Goal: Entertainment & Leisure: Consume media (video, audio)

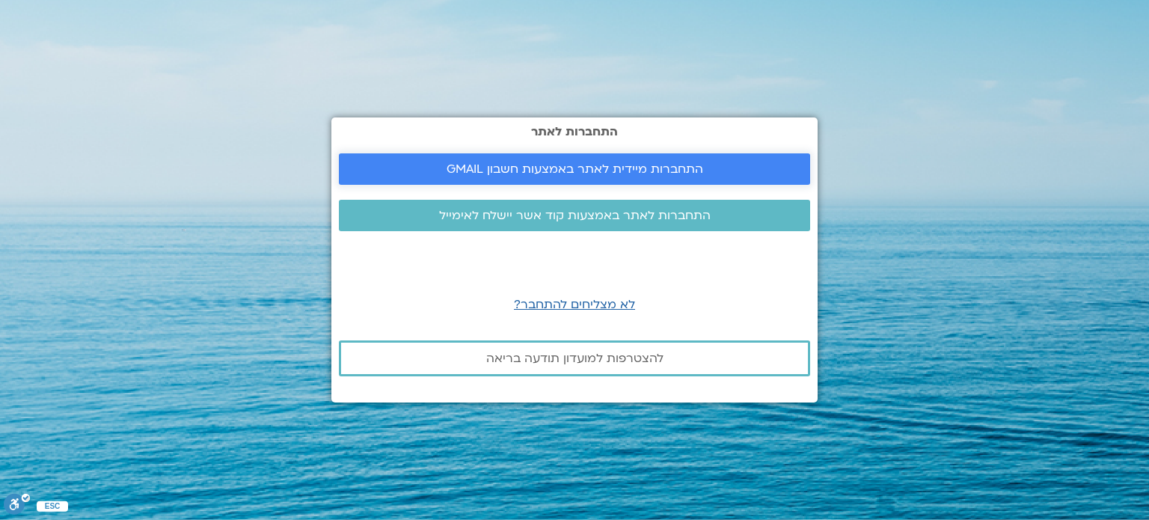
click at [583, 167] on span "התחברות מיידית לאתר באמצעות חשבון GMAIL" at bounding box center [574, 168] width 257 height 13
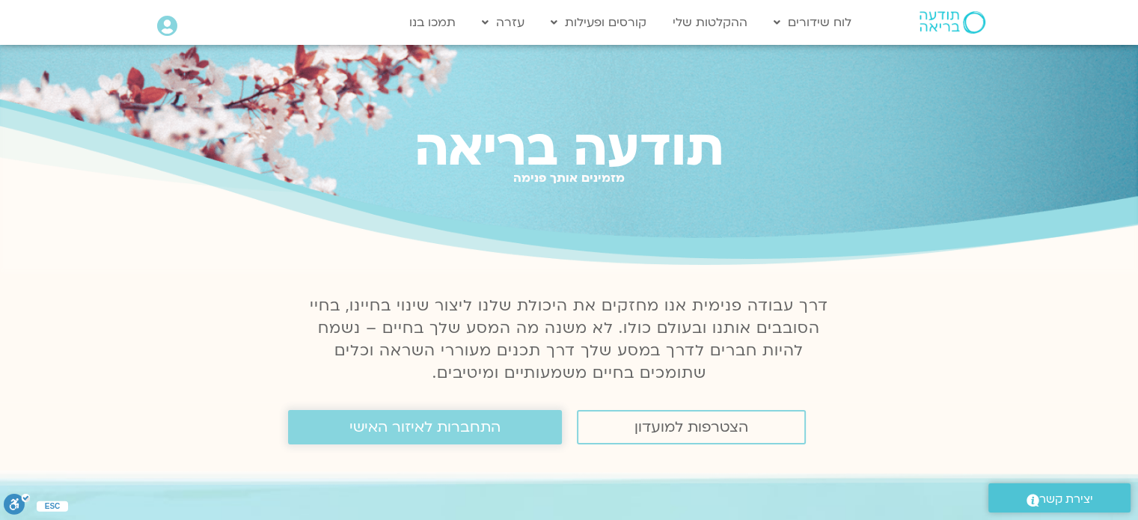
click at [486, 435] on span "התחברות לאיזור האישי" at bounding box center [424, 427] width 151 height 16
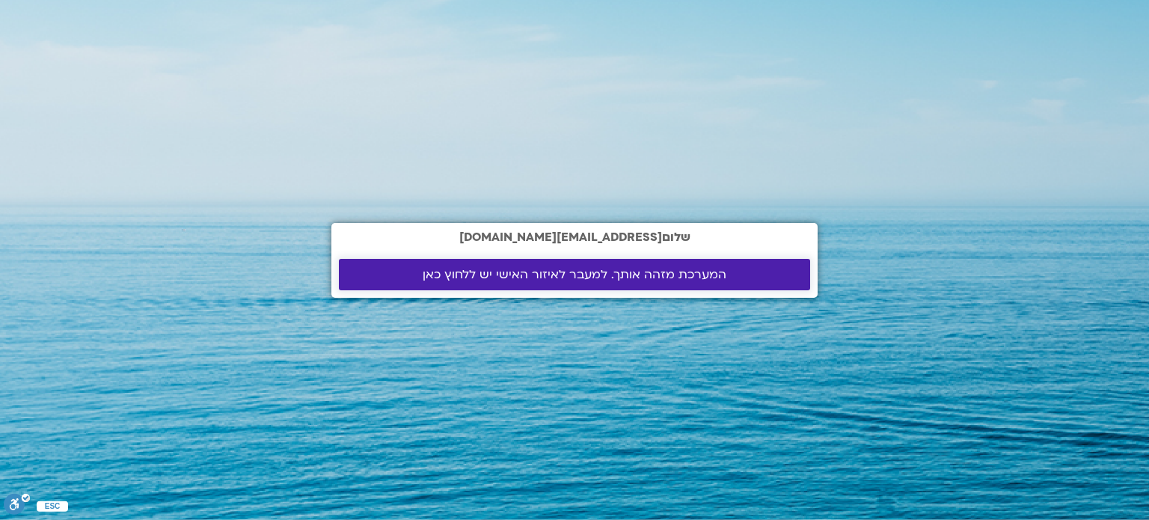
click at [480, 279] on span "המערכת מזהה אותך. למעבר לאיזור האישי יש ללחוץ כאן" at bounding box center [575, 274] width 304 height 13
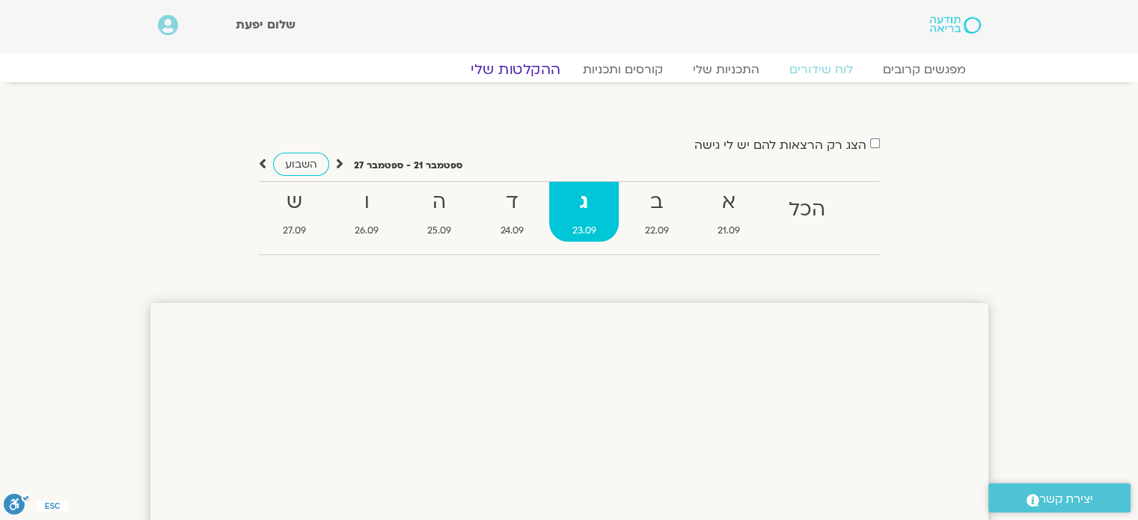
click at [531, 71] on link "ההקלטות שלי" at bounding box center [515, 70] width 126 height 18
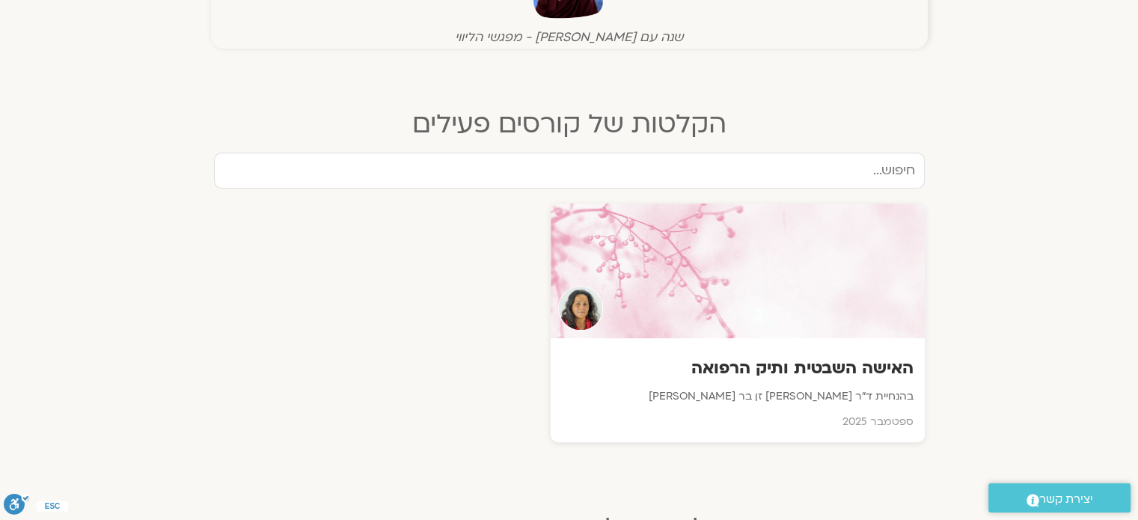
scroll to position [524, 0]
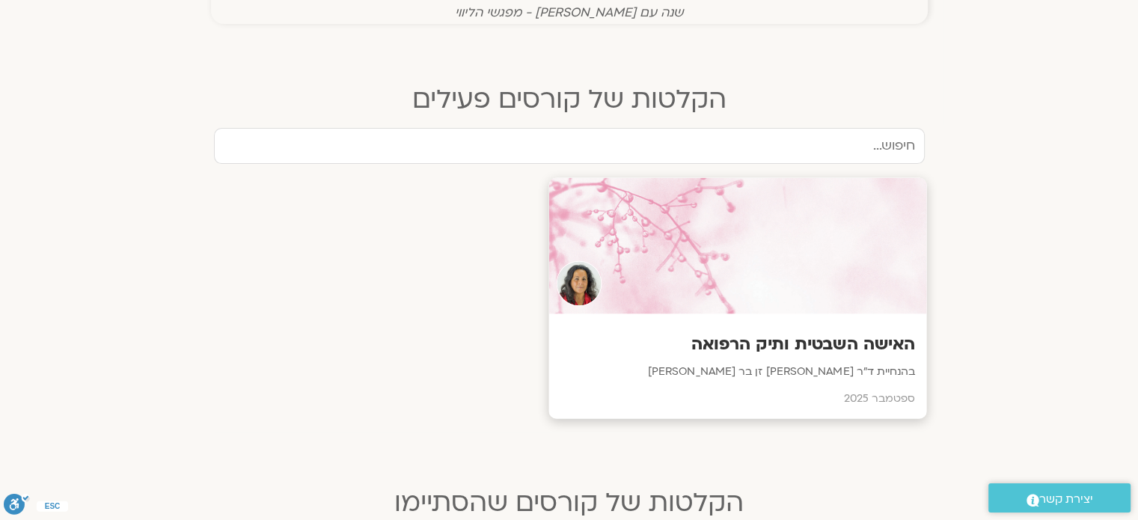
click at [745, 349] on h3 "האישה השבטית ותיק הרפואה" at bounding box center [736, 344] width 355 height 23
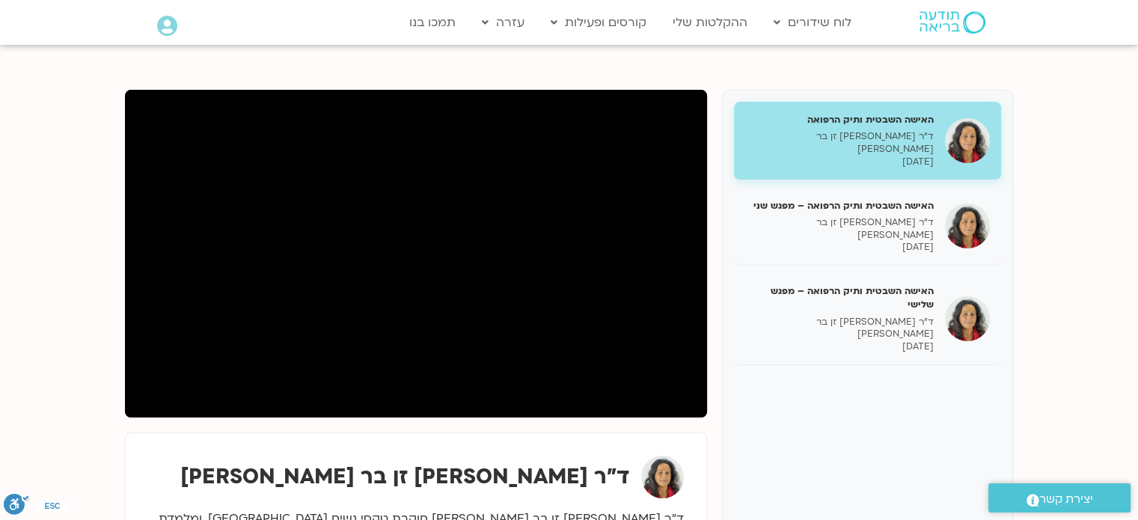
click at [280, 417] on div at bounding box center [416, 254] width 582 height 328
